Goal: Information Seeking & Learning: Find specific fact

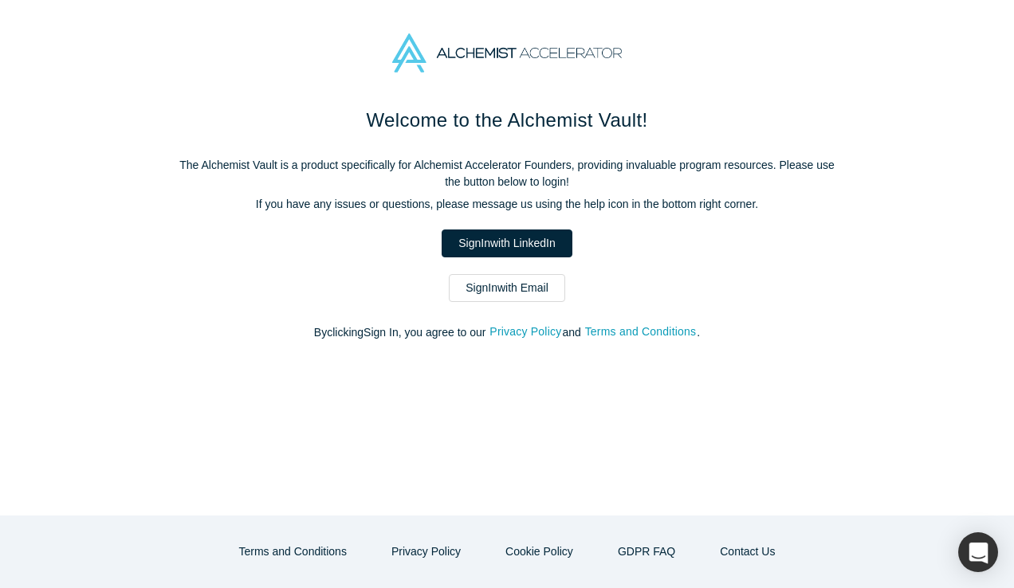
click at [489, 284] on link "Sign In with Email" at bounding box center [507, 288] width 116 height 28
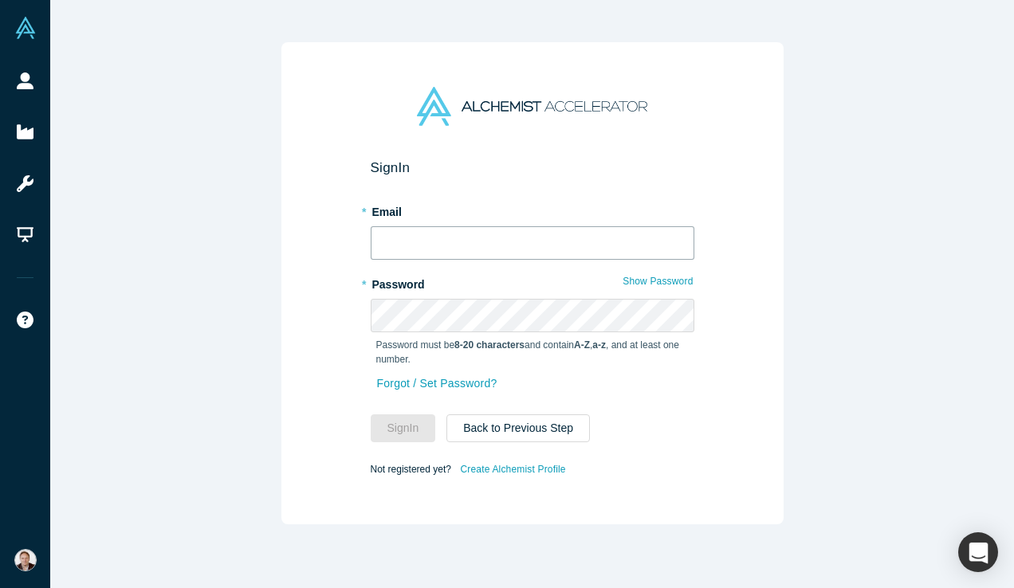
click at [486, 238] on input "text" at bounding box center [533, 242] width 324 height 33
type input "[PERSON_NAME][EMAIL_ADDRESS][DOMAIN_NAME]"
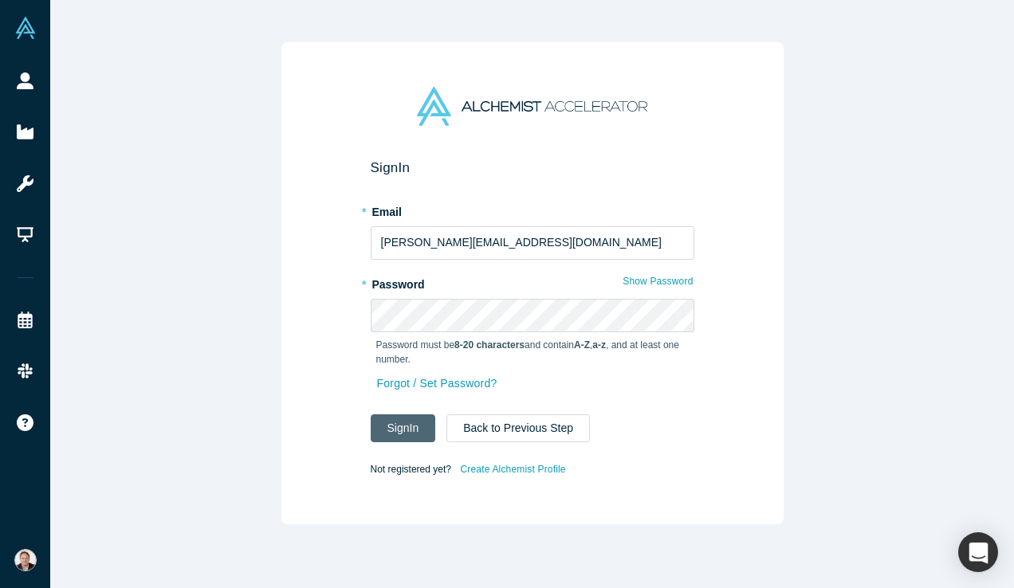
click at [400, 440] on button "Sign In" at bounding box center [403, 429] width 65 height 28
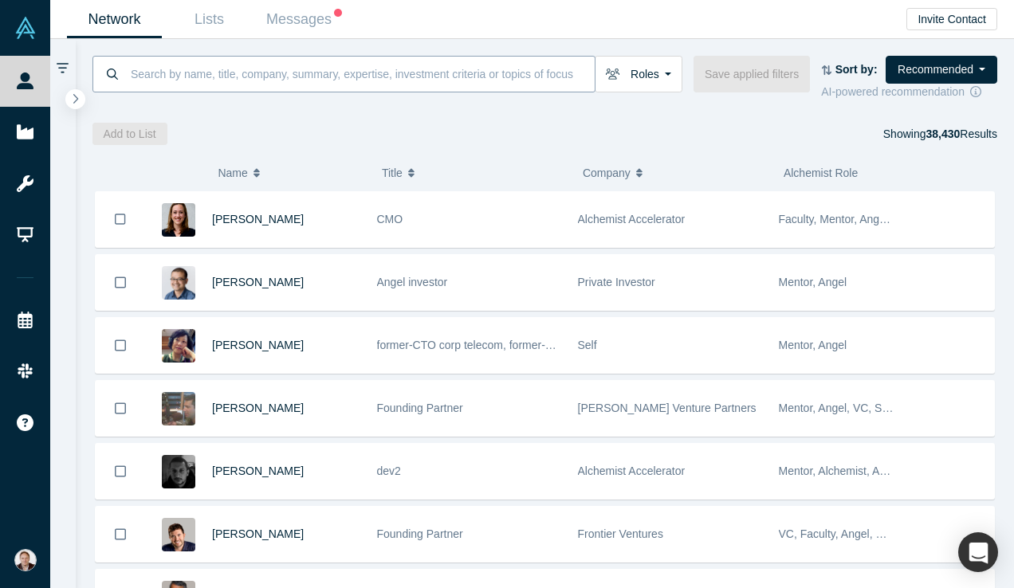
click at [536, 73] on input at bounding box center [362, 73] width 466 height 37
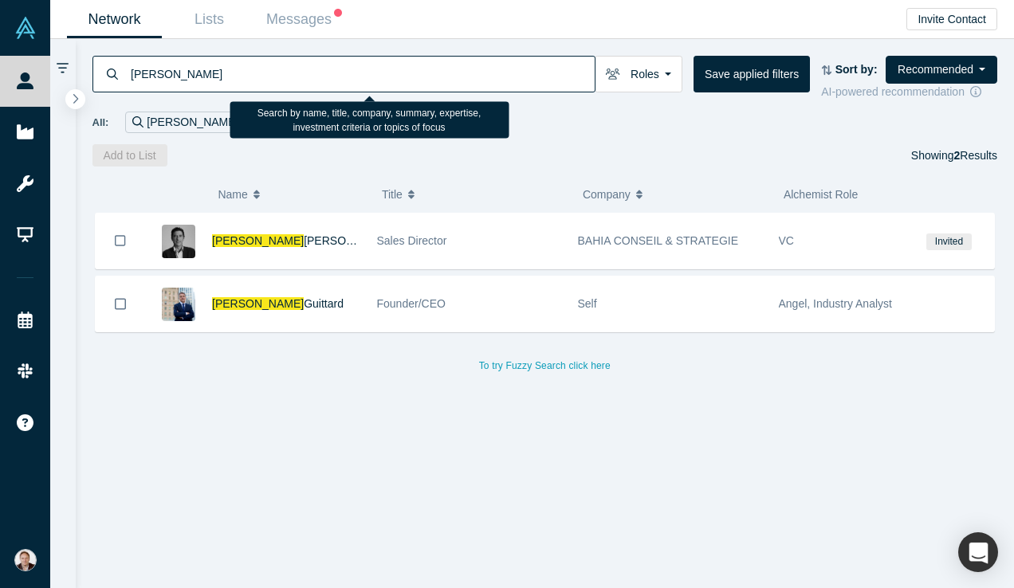
click at [156, 76] on input "[PERSON_NAME]" at bounding box center [362, 73] width 466 height 37
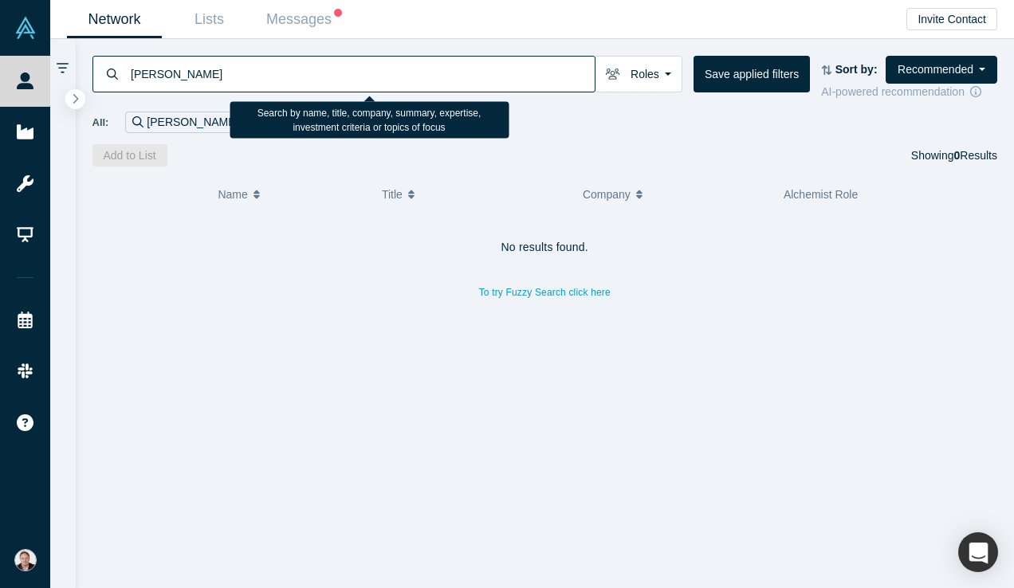
click at [198, 77] on input "[PERSON_NAME]" at bounding box center [362, 73] width 466 height 37
drag, startPoint x: 556, startPoint y: 72, endPoint x: 125, endPoint y: 75, distance: 431.3
click at [125, 75] on div "[PERSON_NAME]" at bounding box center [343, 74] width 503 height 37
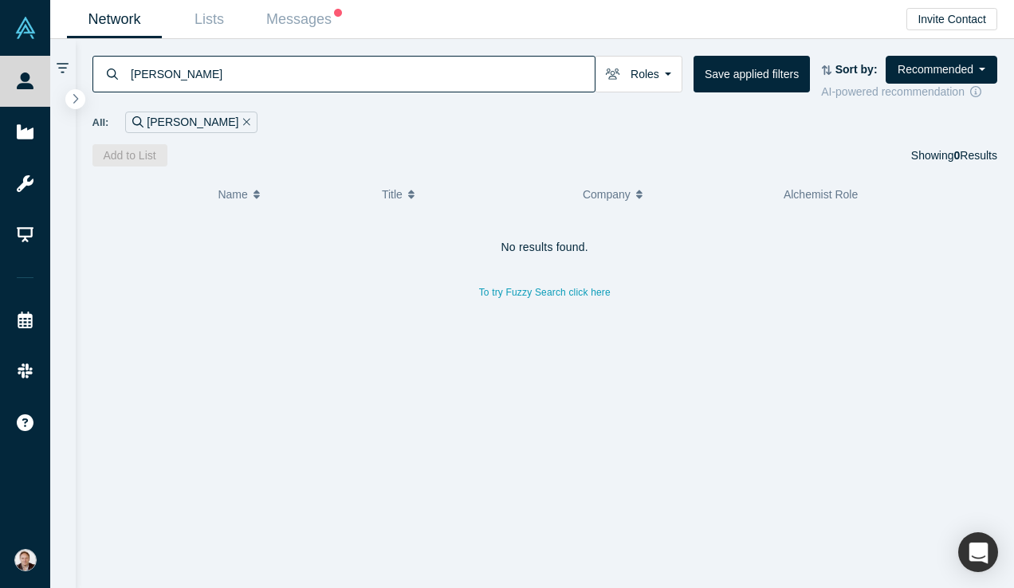
type input "[PERSON_NAME]"
click at [243, 122] on icon "Remove Filter" at bounding box center [246, 121] width 7 height 11
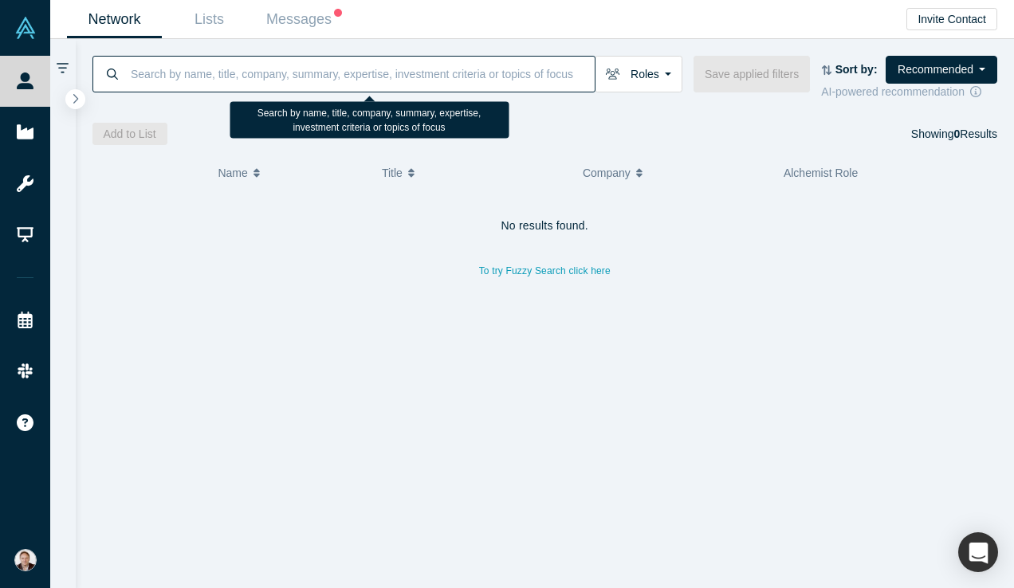
click at [217, 79] on input at bounding box center [362, 73] width 466 height 37
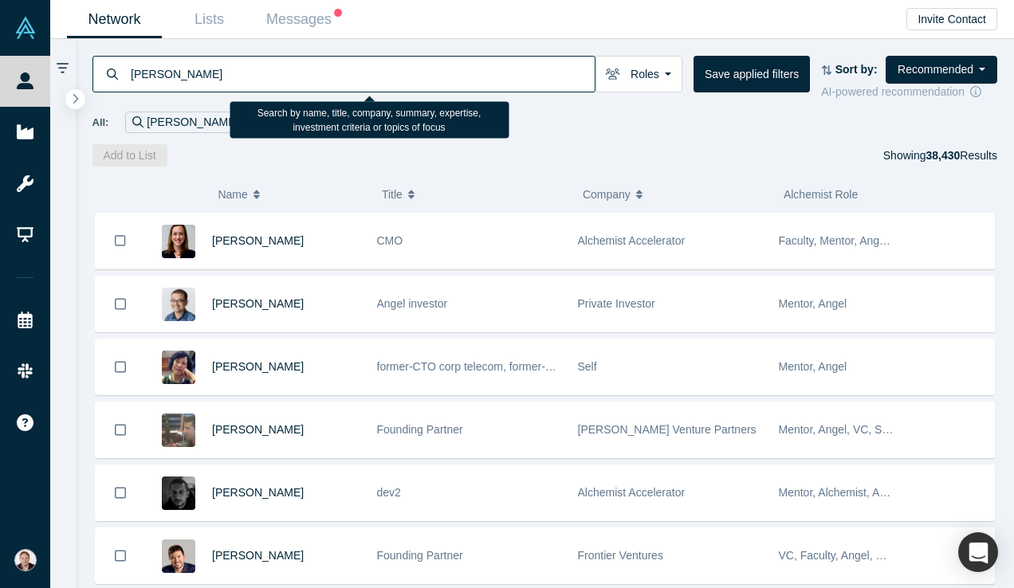
type input "[PERSON_NAME]"
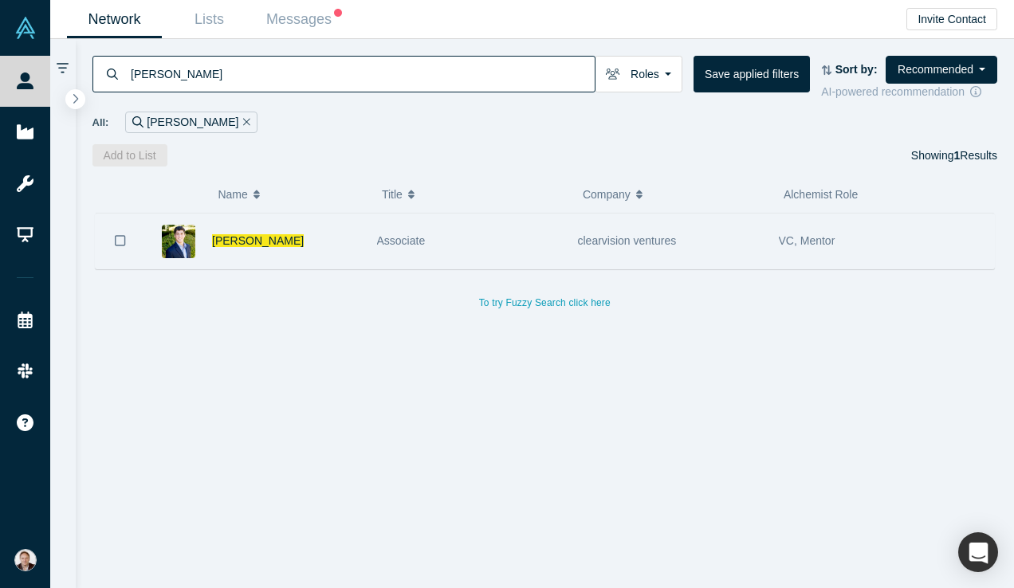
click at [348, 256] on div "[PERSON_NAME]" at bounding box center [286, 241] width 148 height 55
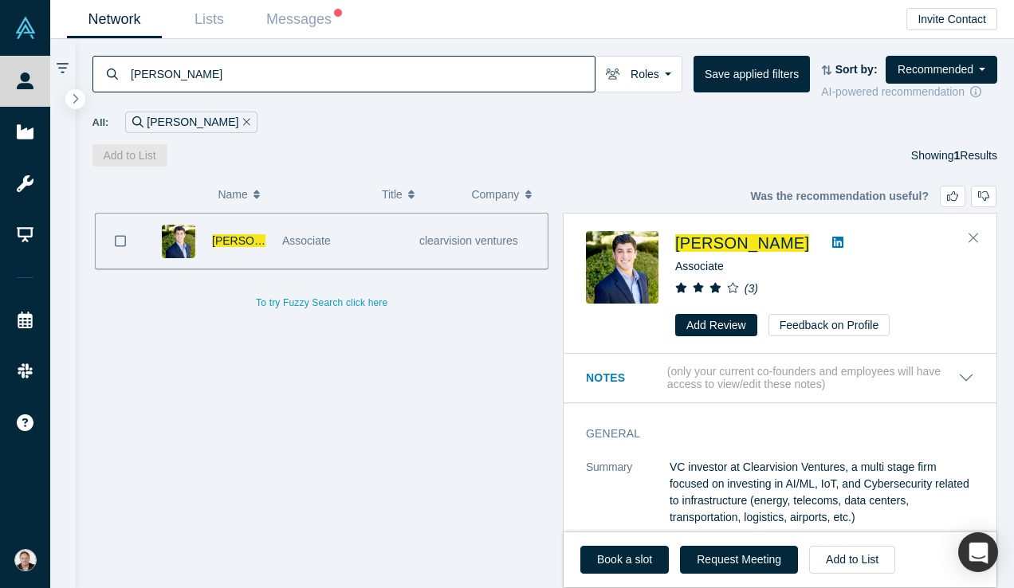
click at [832, 247] on icon at bounding box center [837, 242] width 11 height 11
click at [238, 123] on button "Remove Filter" at bounding box center [244, 122] width 12 height 18
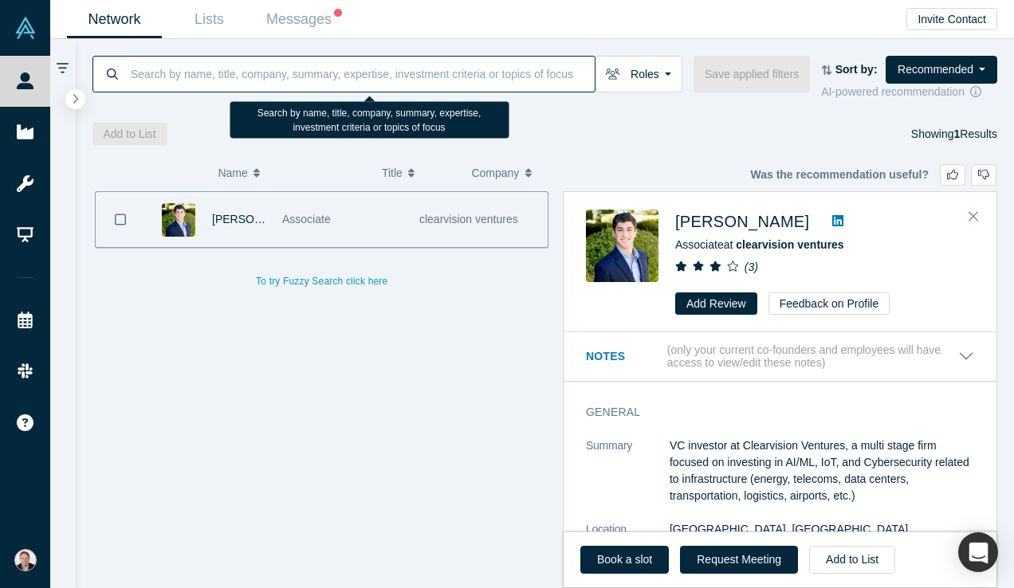
click at [216, 82] on input at bounding box center [362, 73] width 466 height 37
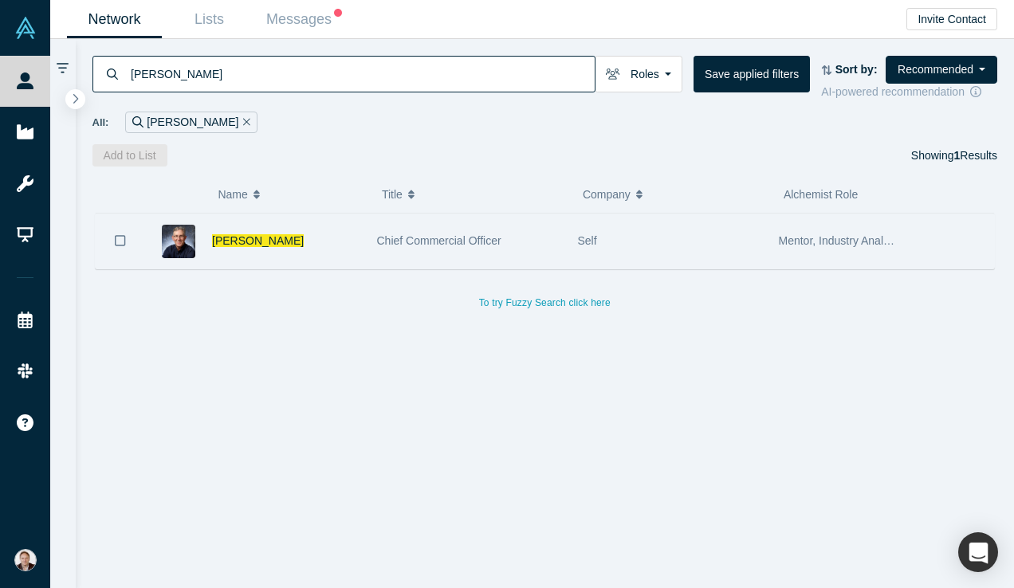
click at [348, 251] on div "[PERSON_NAME]" at bounding box center [286, 241] width 148 height 55
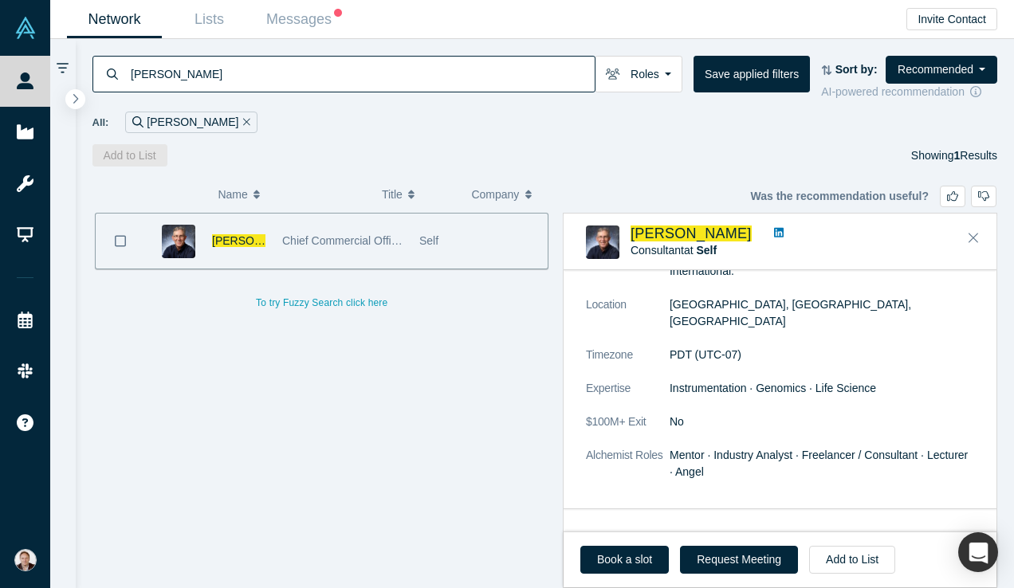
scroll to position [368, 0]
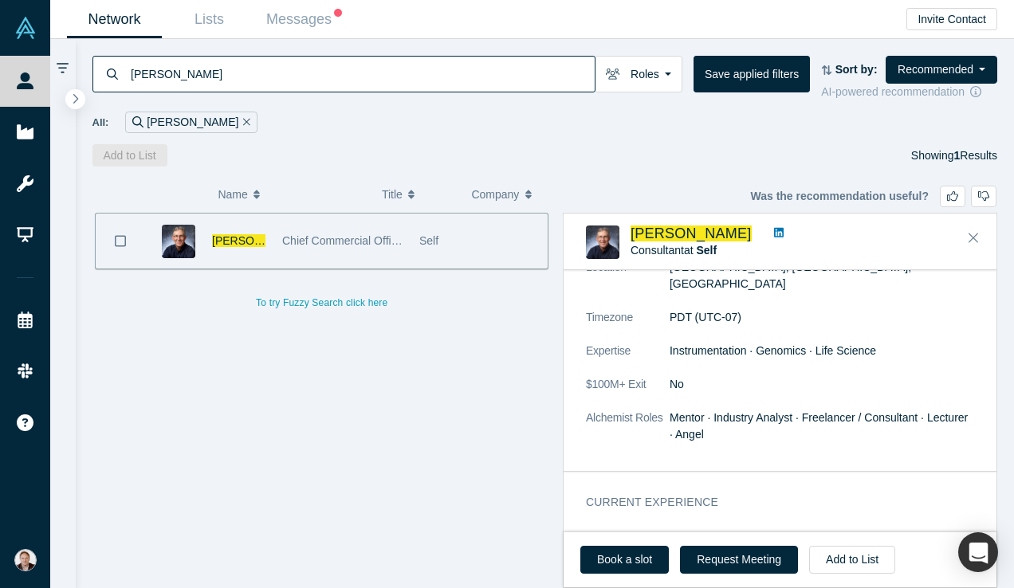
click at [769, 239] on link at bounding box center [779, 234] width 21 height 17
click at [579, 73] on input "[PERSON_NAME]" at bounding box center [362, 73] width 466 height 37
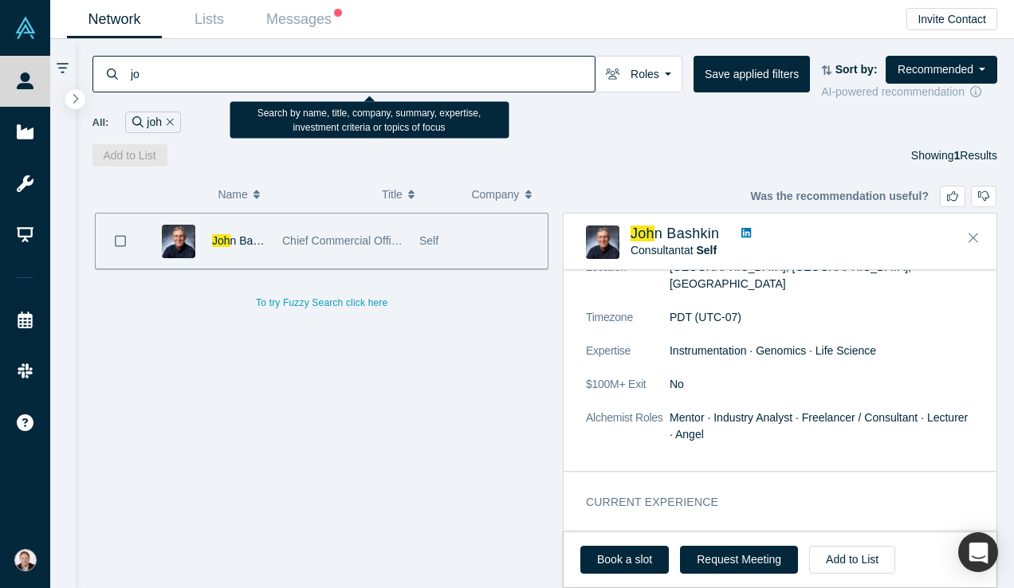
type input "j"
type input "[PERSON_NAME]"
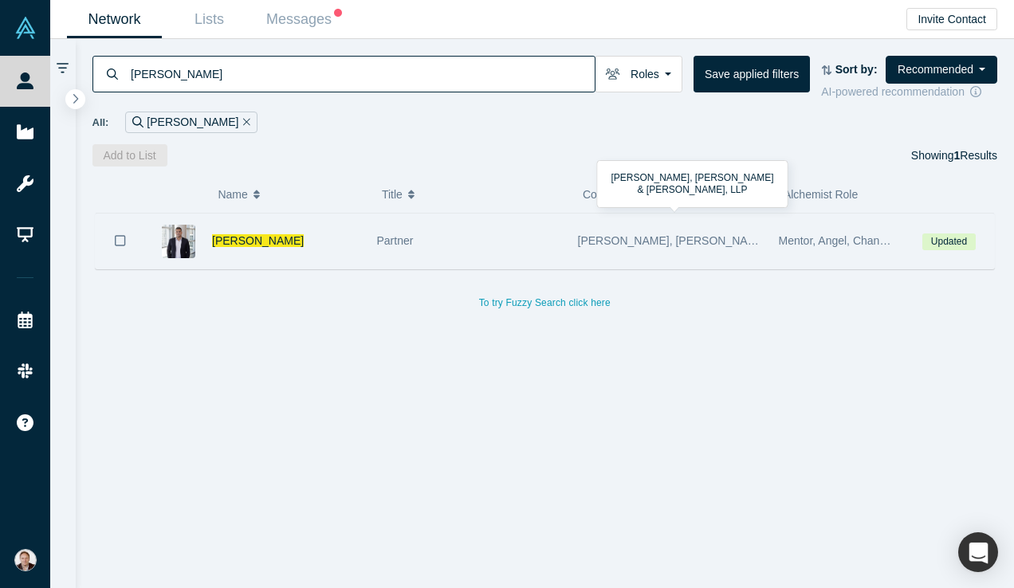
click at [631, 247] on span "[PERSON_NAME], [PERSON_NAME] & [PERSON_NAME], LLP" at bounding box center [738, 240] width 321 height 13
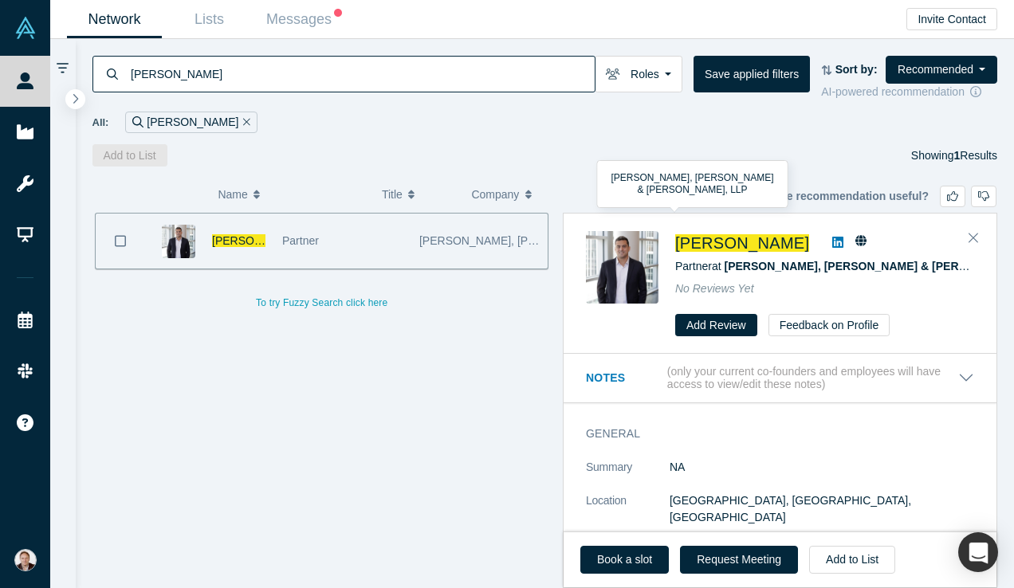
click at [832, 244] on icon at bounding box center [837, 242] width 11 height 13
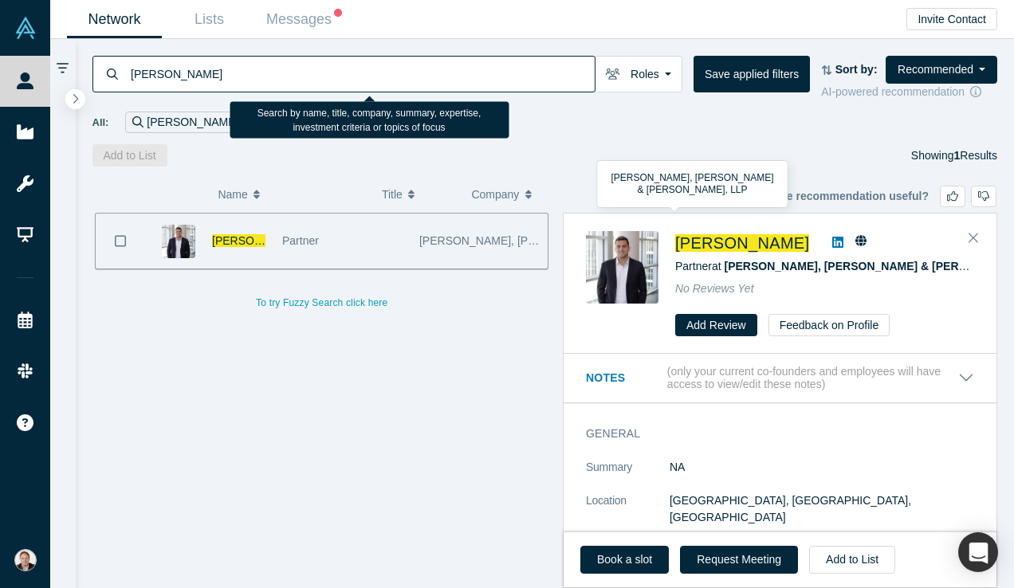
drag, startPoint x: 513, startPoint y: 70, endPoint x: 477, endPoint y: 69, distance: 36.7
click at [477, 69] on input "[PERSON_NAME]" at bounding box center [362, 73] width 466 height 37
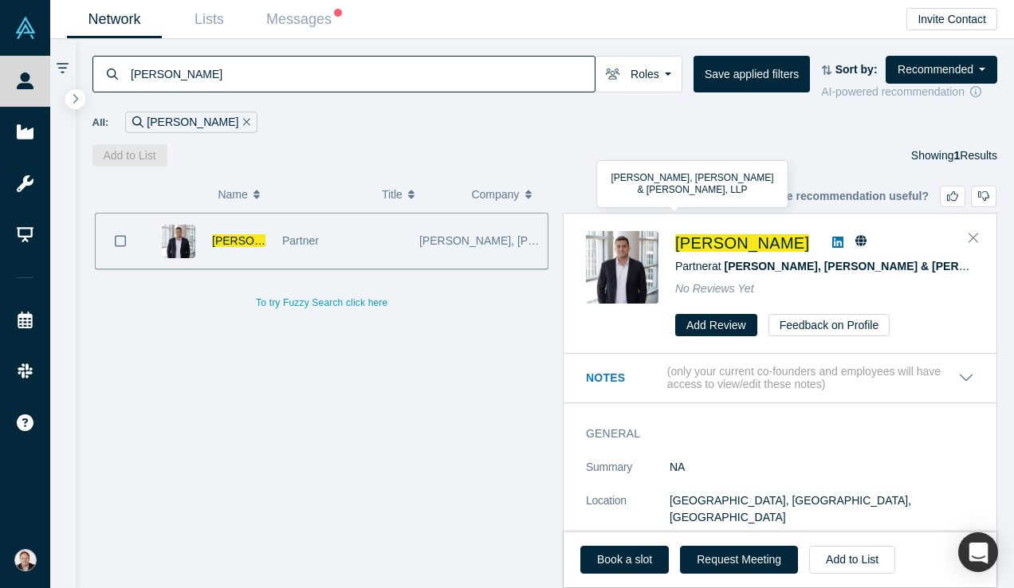
click at [243, 117] on icon "Remove Filter" at bounding box center [246, 121] width 7 height 11
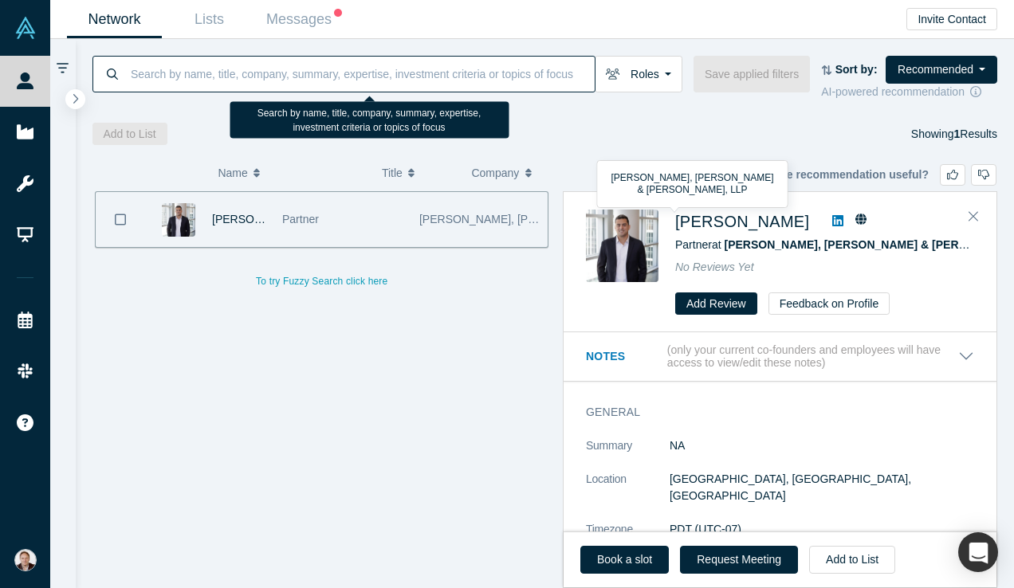
click at [196, 77] on input at bounding box center [362, 73] width 466 height 37
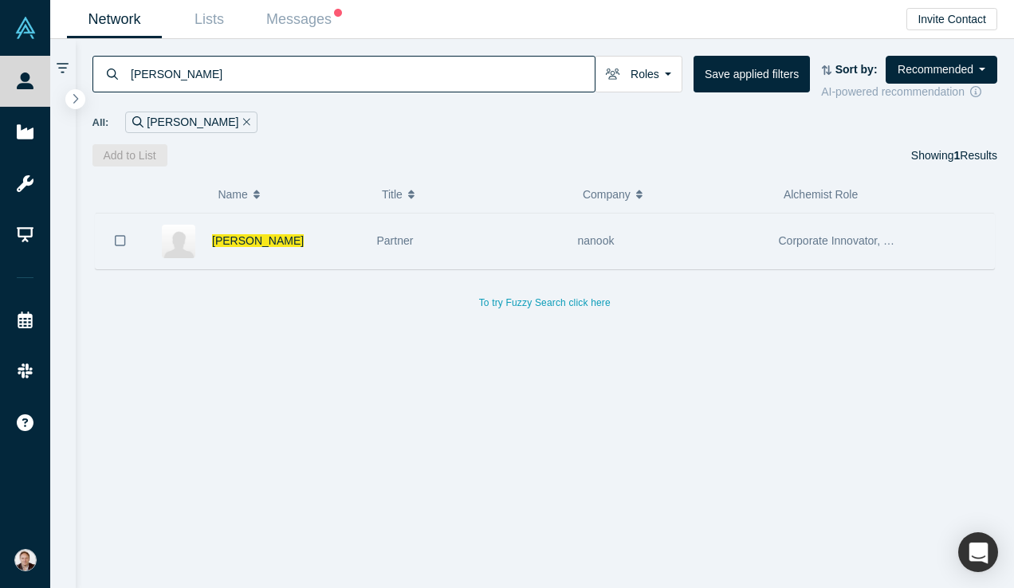
type input "[PERSON_NAME]"
click at [362, 235] on div "[PERSON_NAME]" at bounding box center [256, 241] width 223 height 55
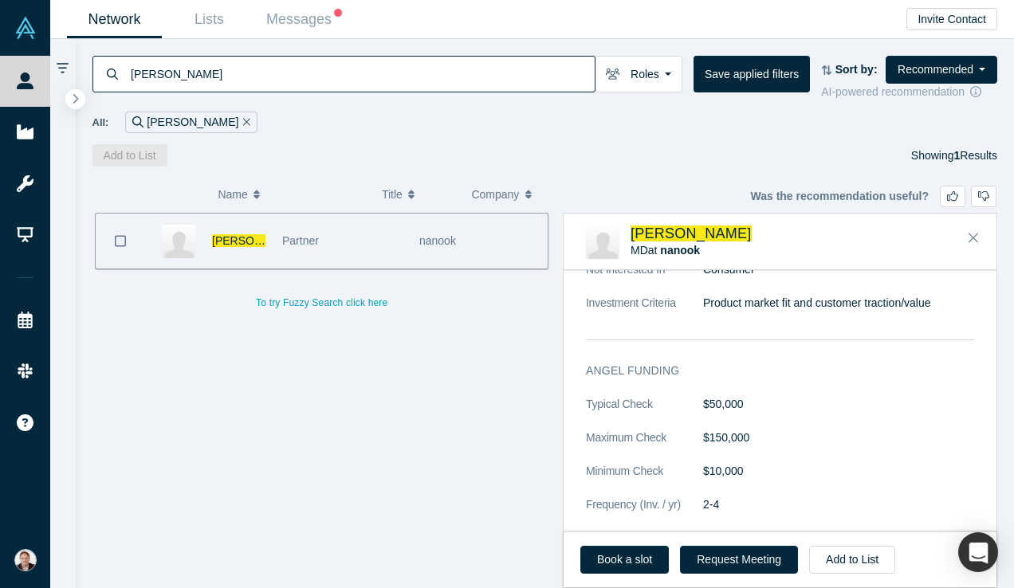
scroll to position [859, 0]
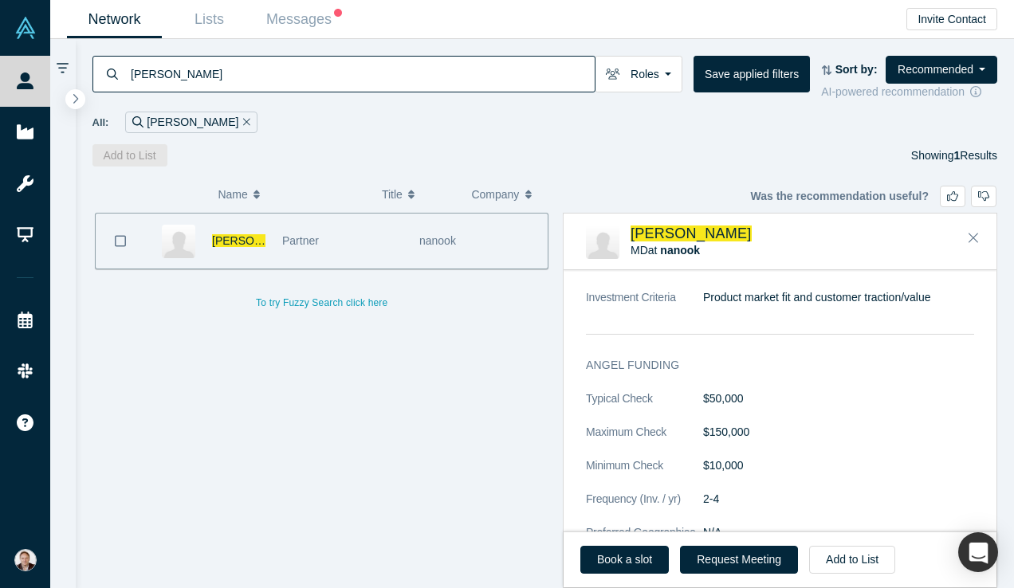
click at [238, 128] on button "Remove Filter" at bounding box center [244, 122] width 12 height 18
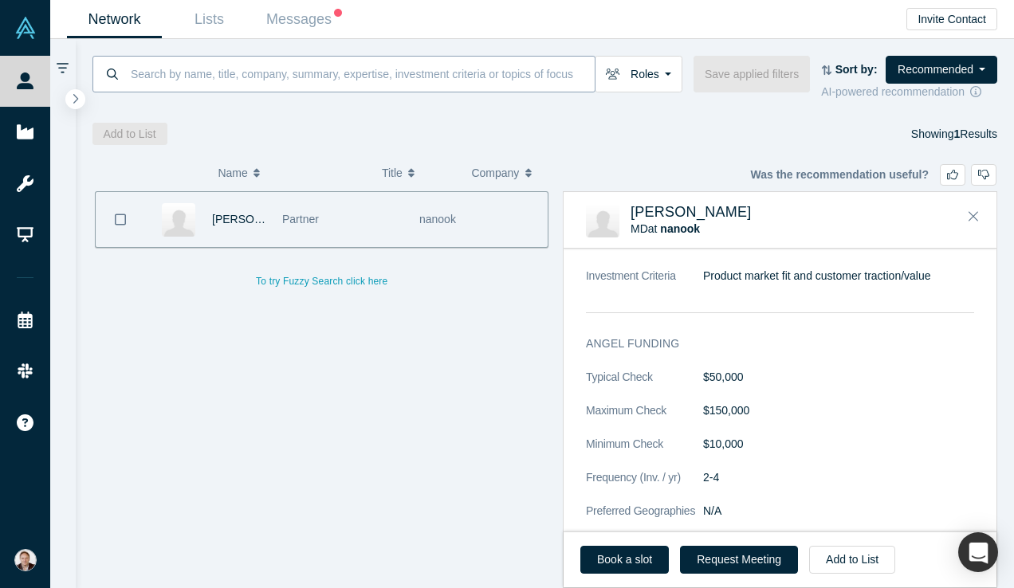
click at [232, 82] on input at bounding box center [362, 73] width 466 height 37
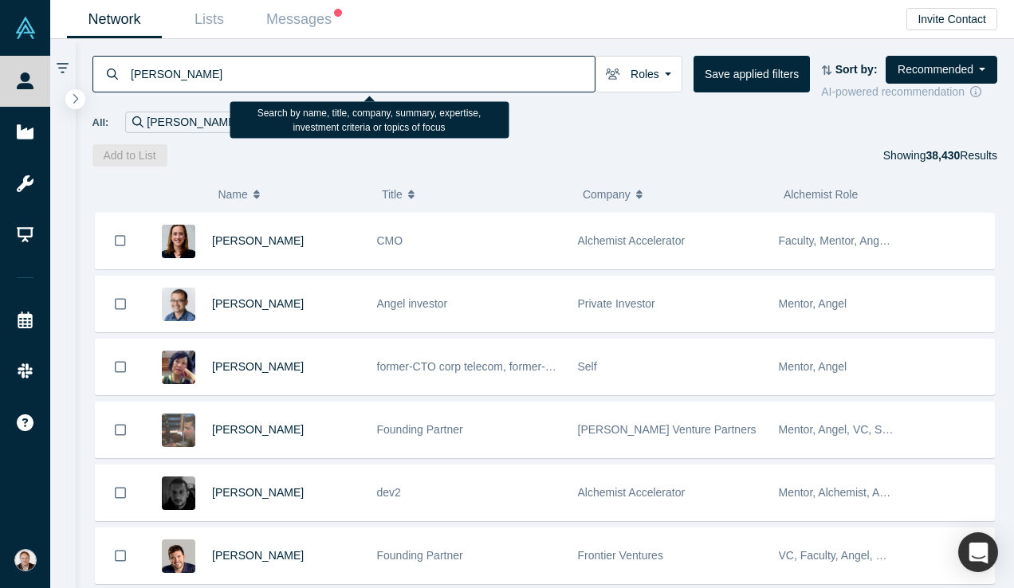
type input "[PERSON_NAME]"
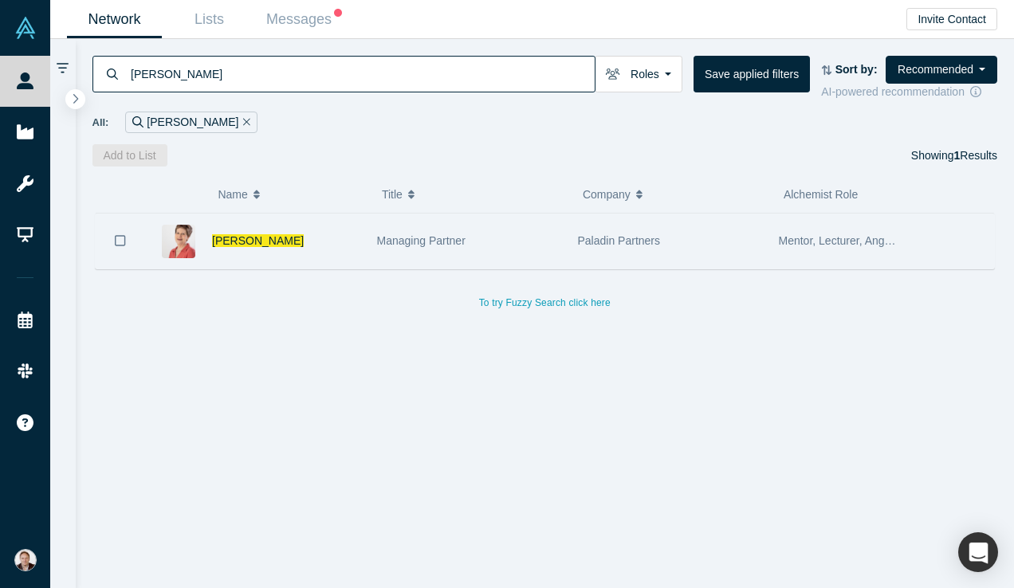
click at [455, 250] on div "Managing Partner" at bounding box center [469, 241] width 184 height 55
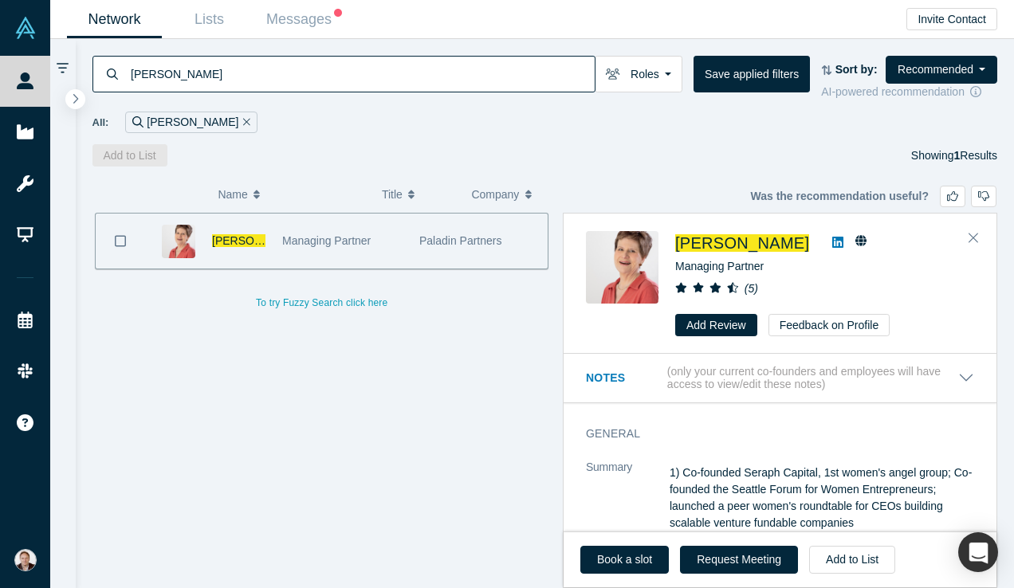
click at [832, 241] on icon at bounding box center [837, 242] width 11 height 11
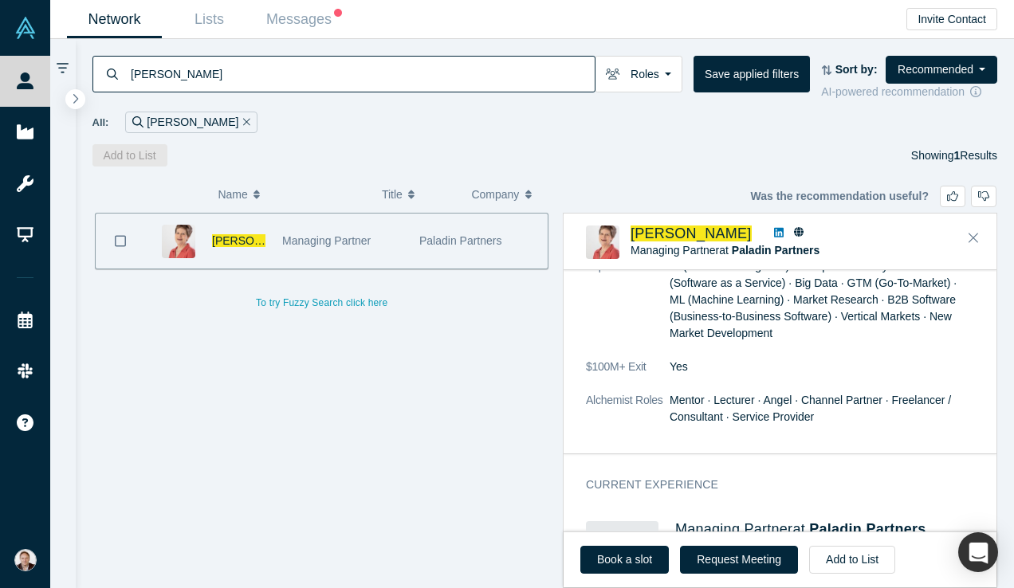
scroll to position [541, 0]
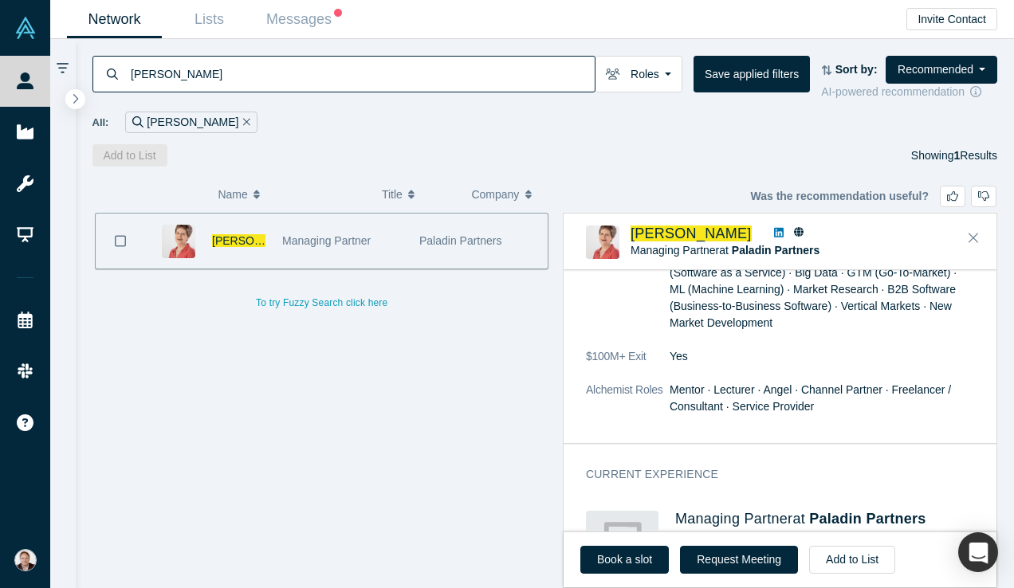
click at [243, 120] on icon "Remove Filter" at bounding box center [246, 121] width 7 height 7
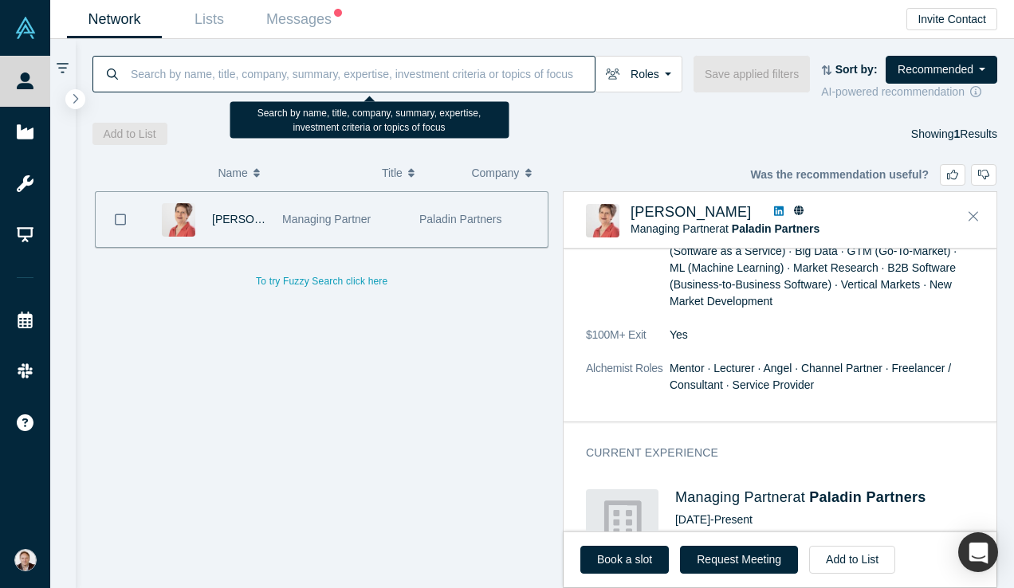
click at [209, 74] on input at bounding box center [362, 73] width 466 height 37
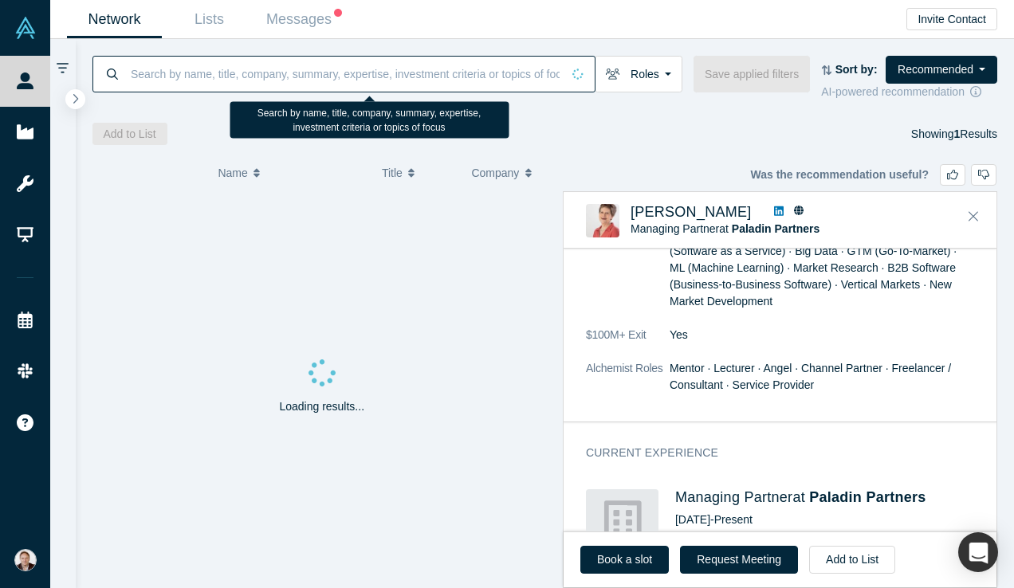
paste input "[PERSON_NAME]"
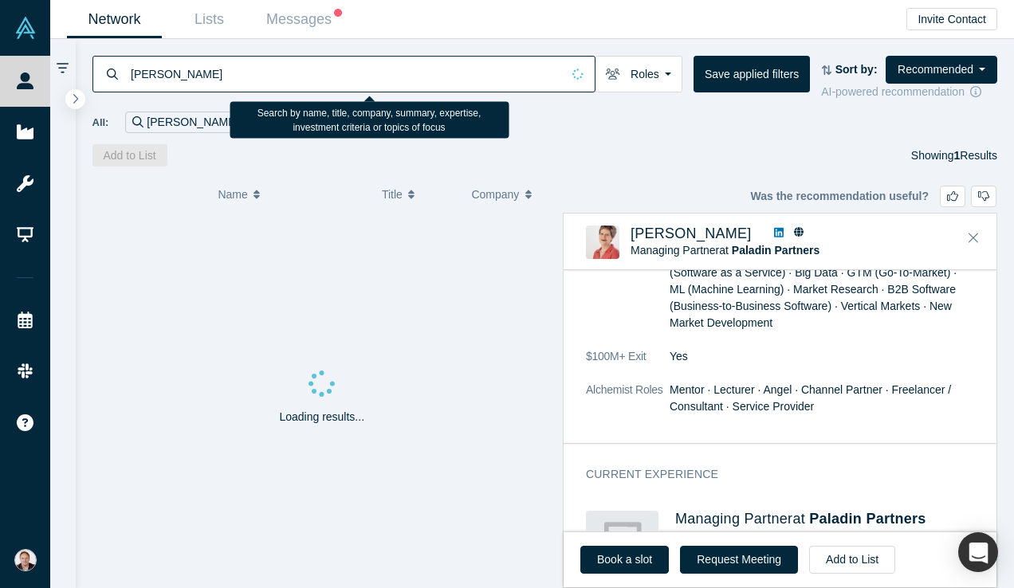
type input "[PERSON_NAME]"
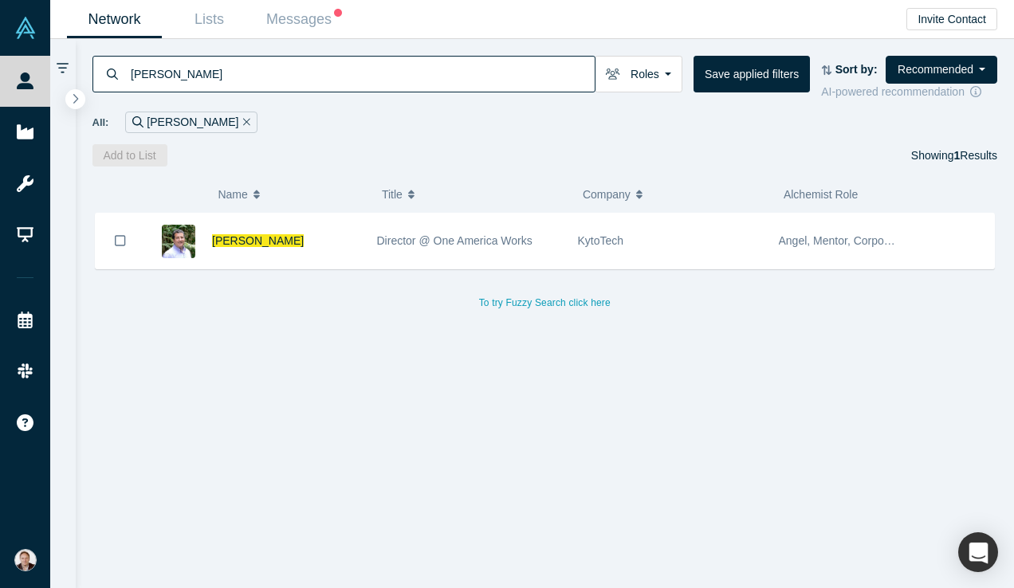
click at [243, 124] on icon "Remove Filter" at bounding box center [246, 121] width 7 height 11
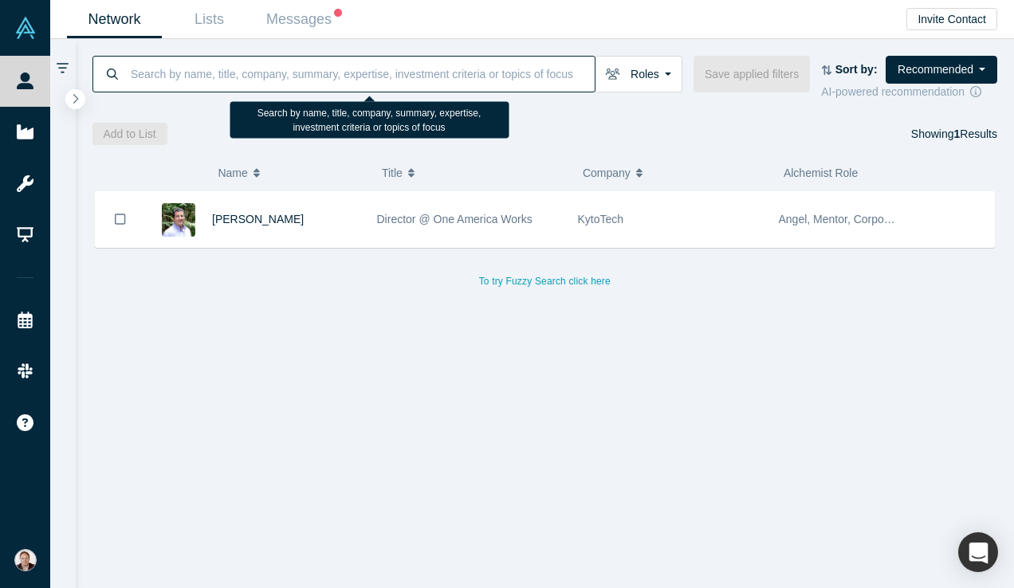
click at [223, 85] on input at bounding box center [362, 73] width 466 height 37
paste input "[PERSON_NAME]"
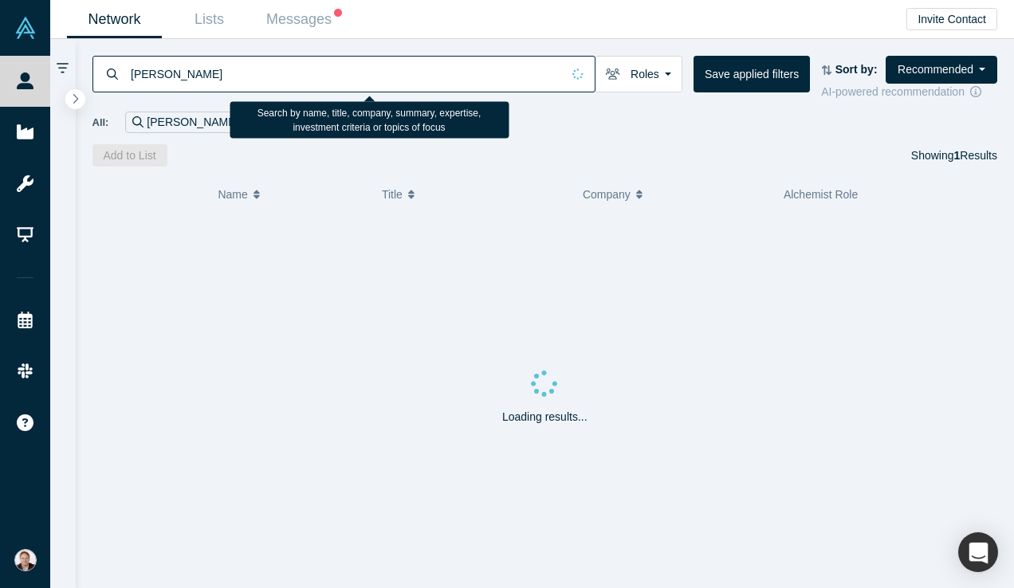
type input "[PERSON_NAME]"
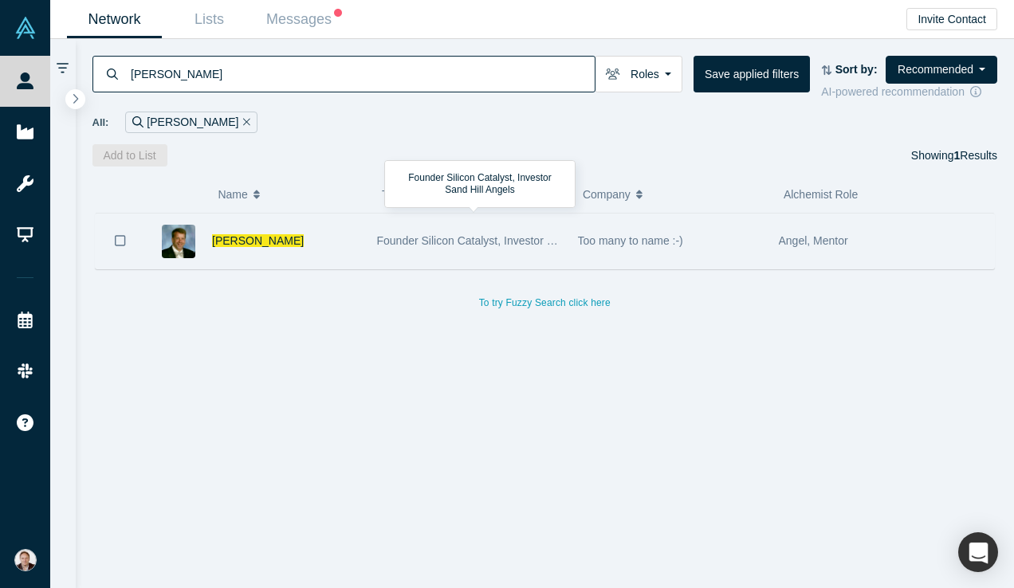
click at [446, 252] on div "Founder Silicon Catalyst, Investor Sand Hill Angels" at bounding box center [469, 241] width 184 height 55
